Goal: Transaction & Acquisition: Obtain resource

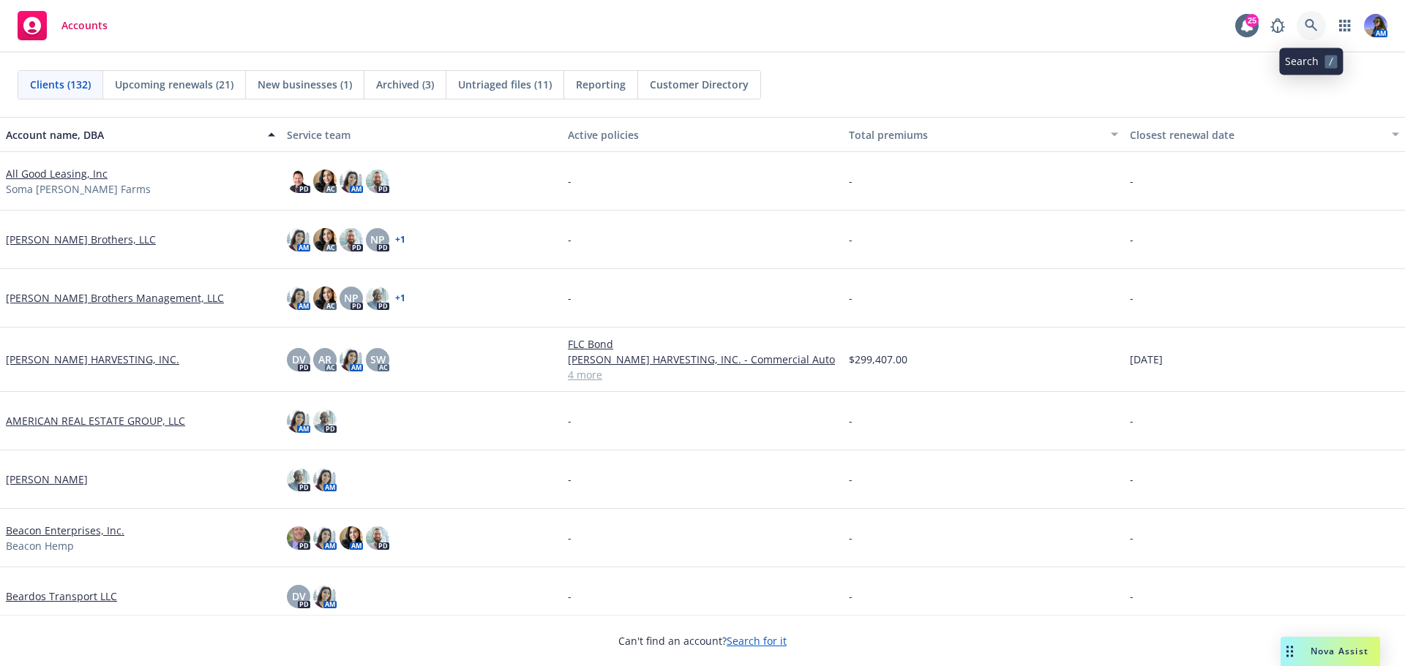
click at [1309, 17] on link at bounding box center [1310, 25] width 29 height 29
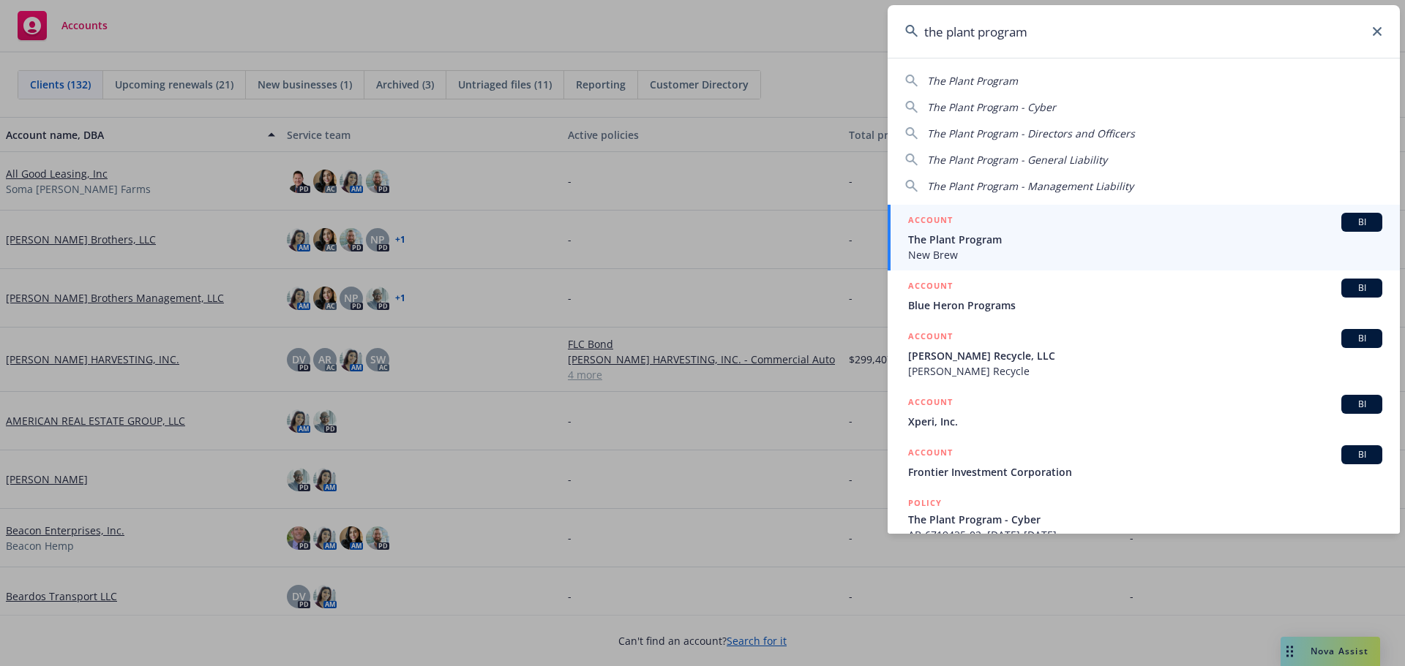
type input "the plant program"
click at [964, 233] on span "The Plant Program" at bounding box center [1145, 239] width 474 height 15
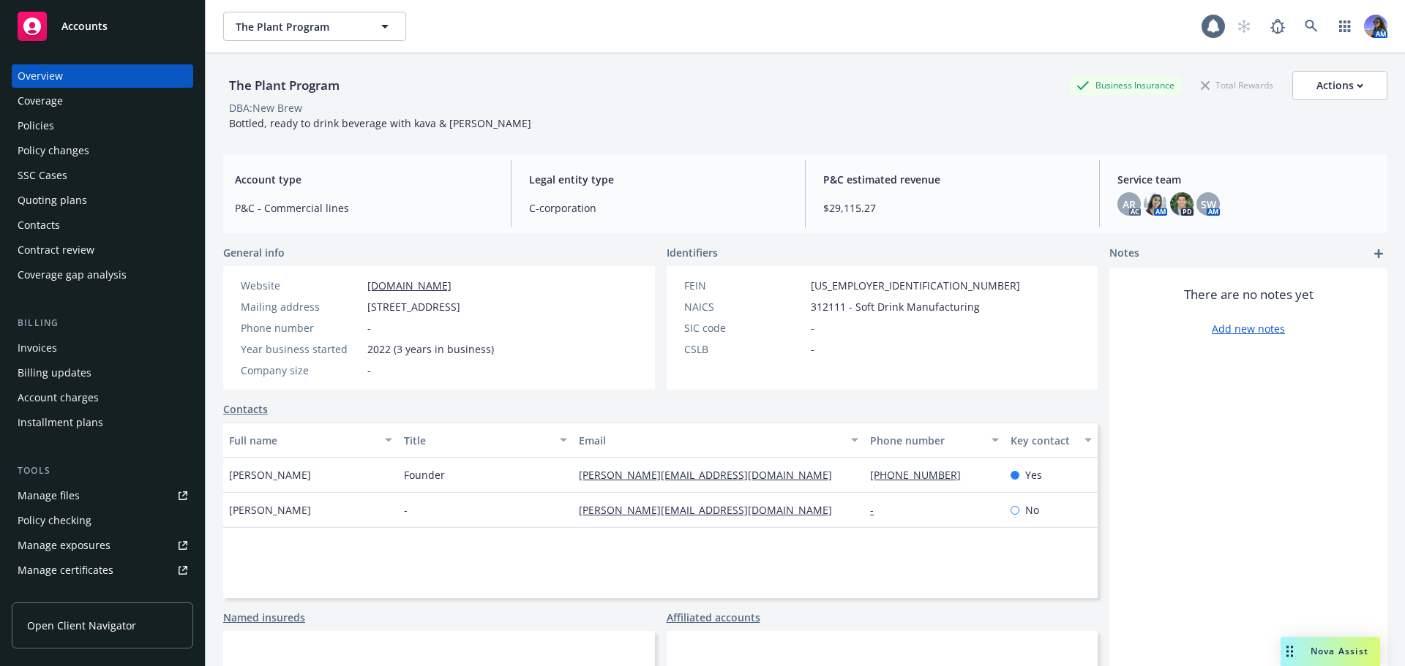
click at [143, 126] on div "Policies" at bounding box center [103, 125] width 170 height 23
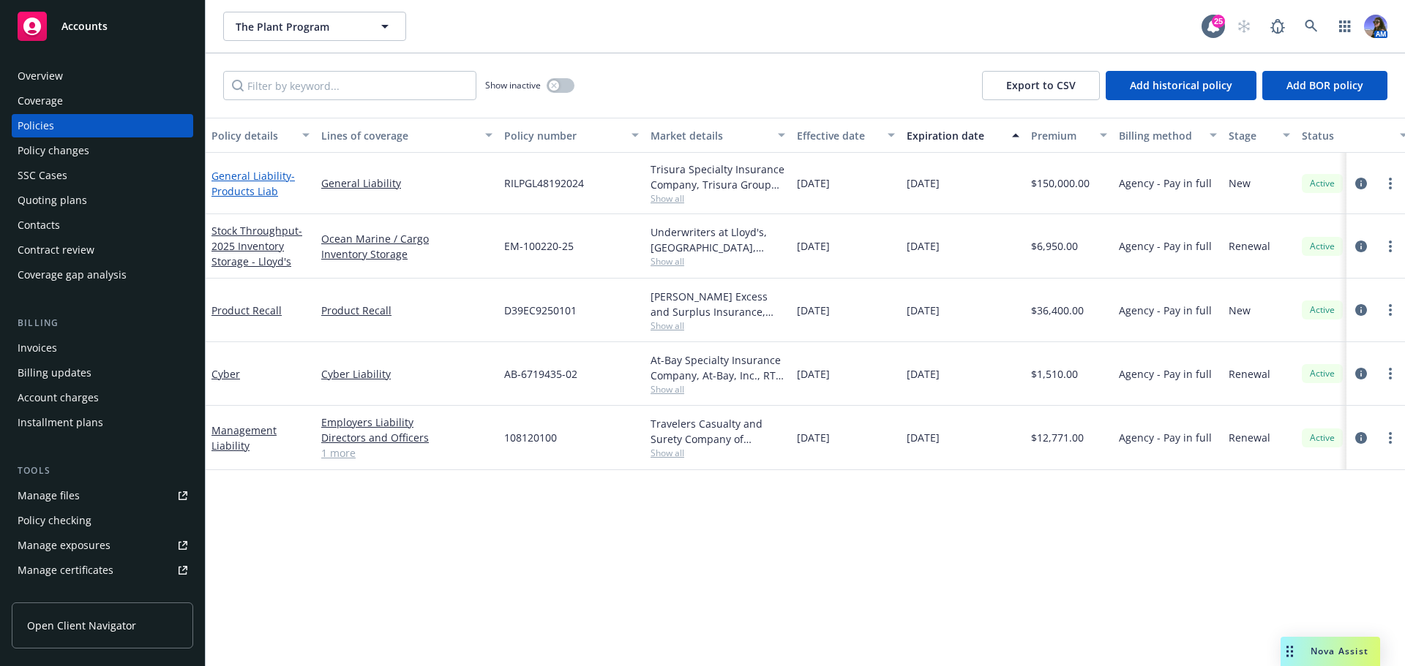
click at [250, 176] on link "General Liability - Products Liab" at bounding box center [252, 183] width 83 height 29
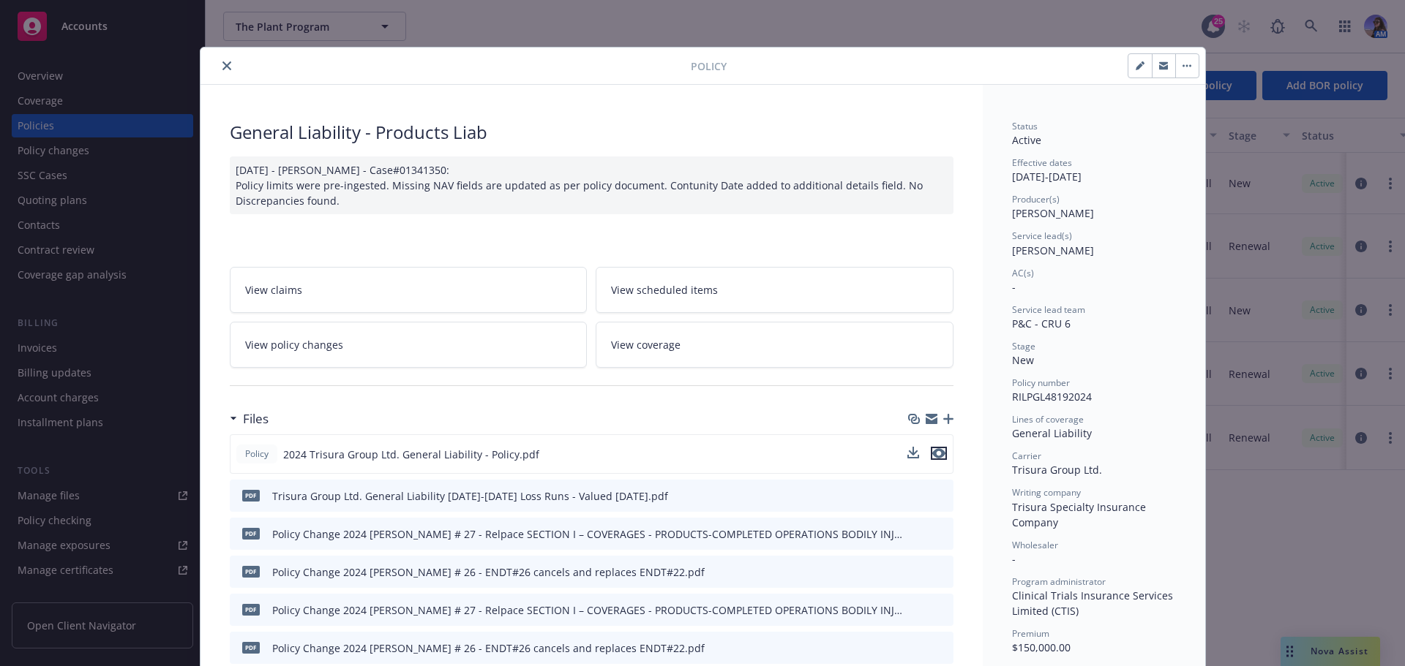
click at [936, 458] on icon "preview file" at bounding box center [938, 453] width 13 height 10
